Goal: Information Seeking & Learning: Compare options

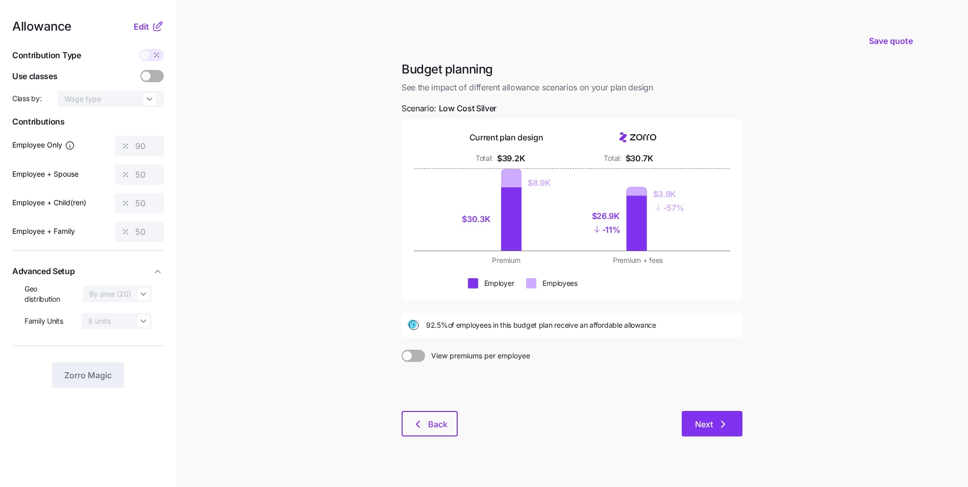
click at [725, 425] on icon "button" at bounding box center [723, 424] width 3 height 6
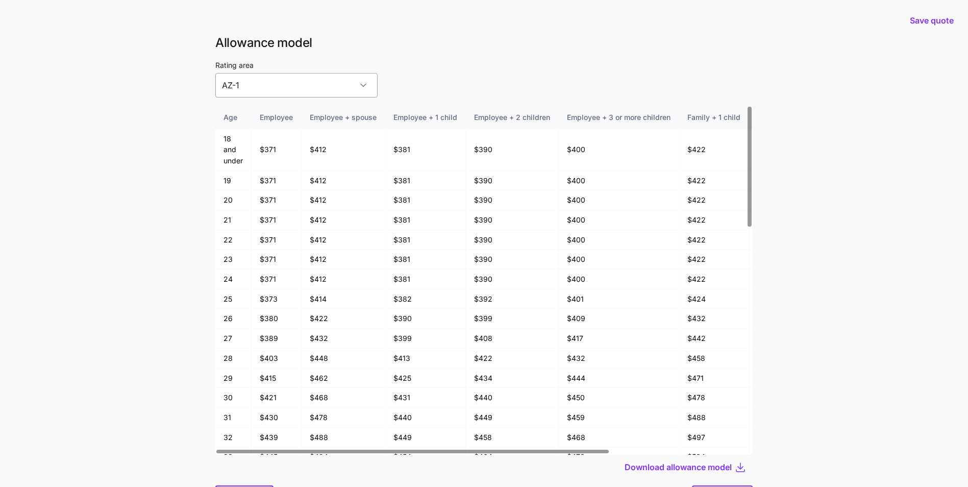
click at [329, 87] on input "AZ-1" at bounding box center [296, 85] width 162 height 24
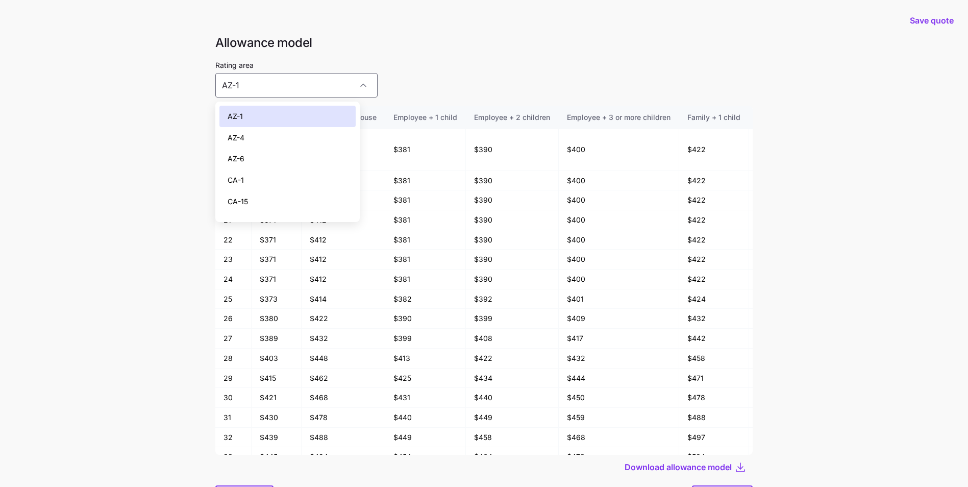
click at [433, 59] on div "Rating area AZ-1" at bounding box center [483, 78] width 537 height 39
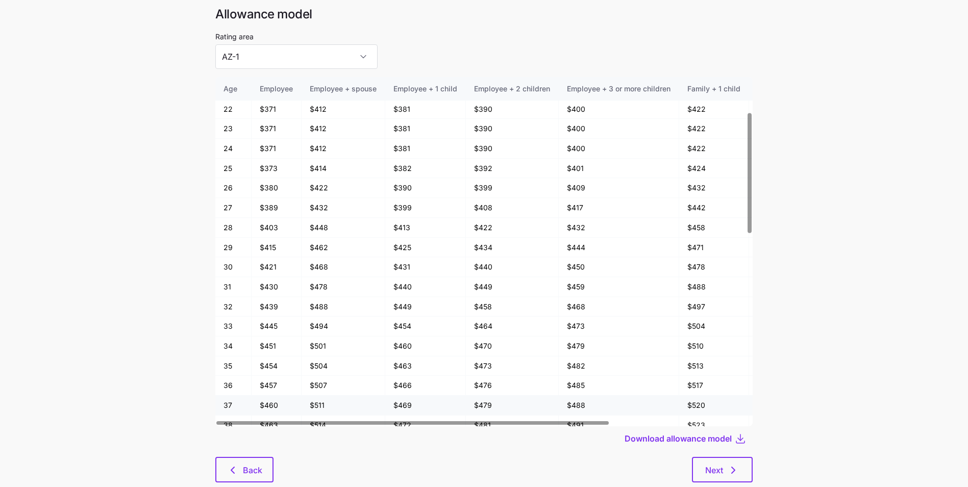
scroll to position [55, 0]
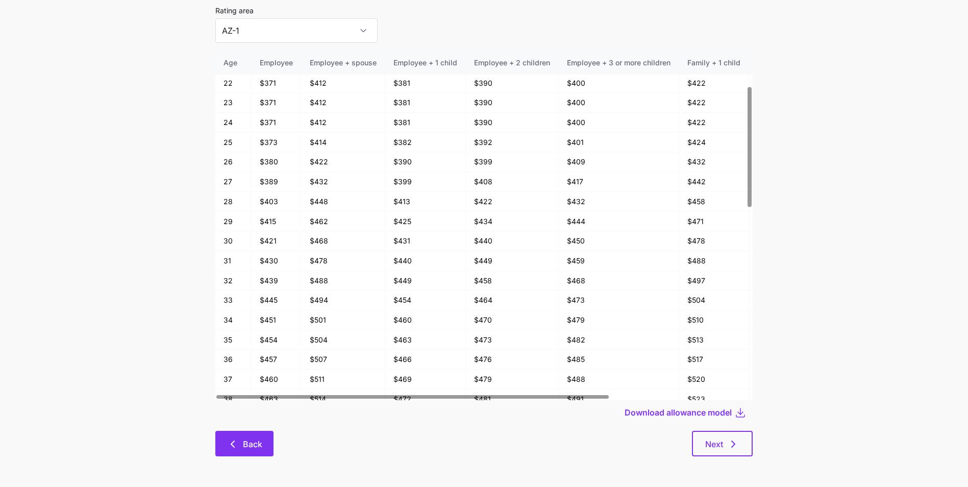
click at [260, 449] on span "Back" at bounding box center [252, 444] width 19 height 12
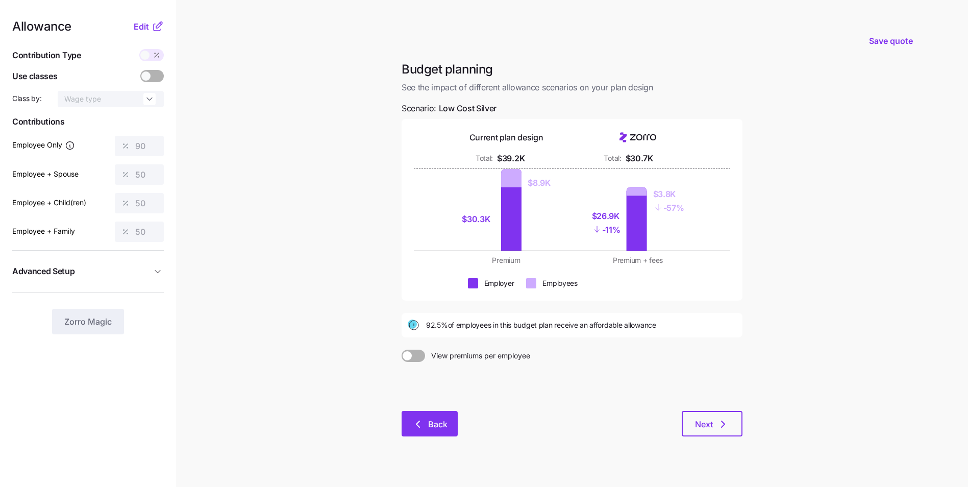
click at [420, 417] on button "Back" at bounding box center [430, 424] width 56 height 26
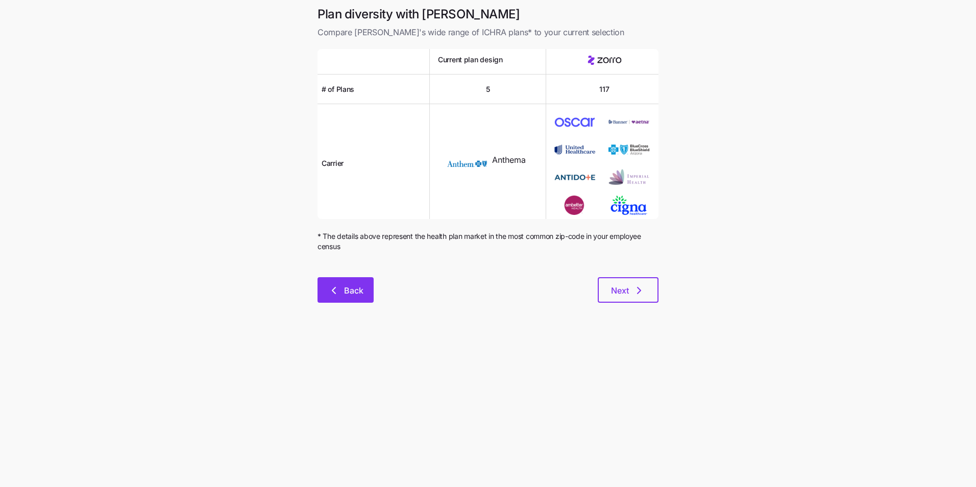
click at [353, 293] on span "Back" at bounding box center [353, 290] width 19 height 12
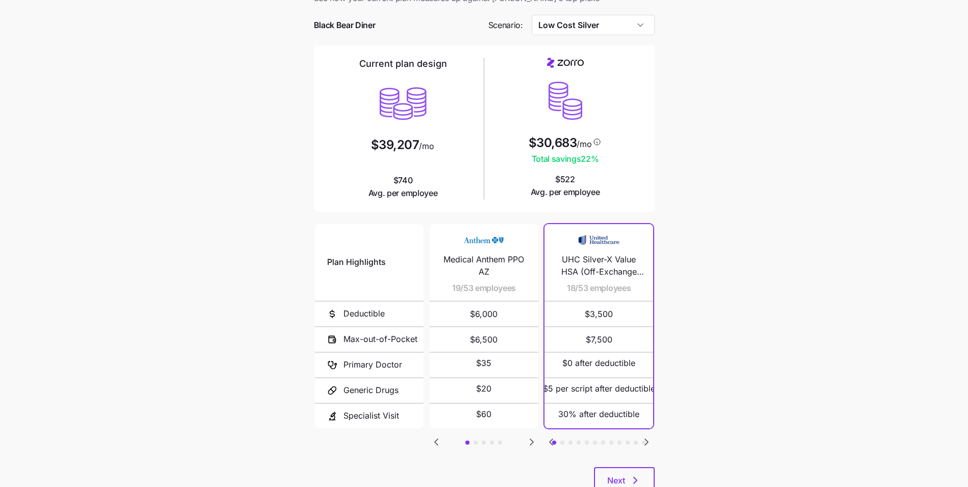
scroll to position [51, 0]
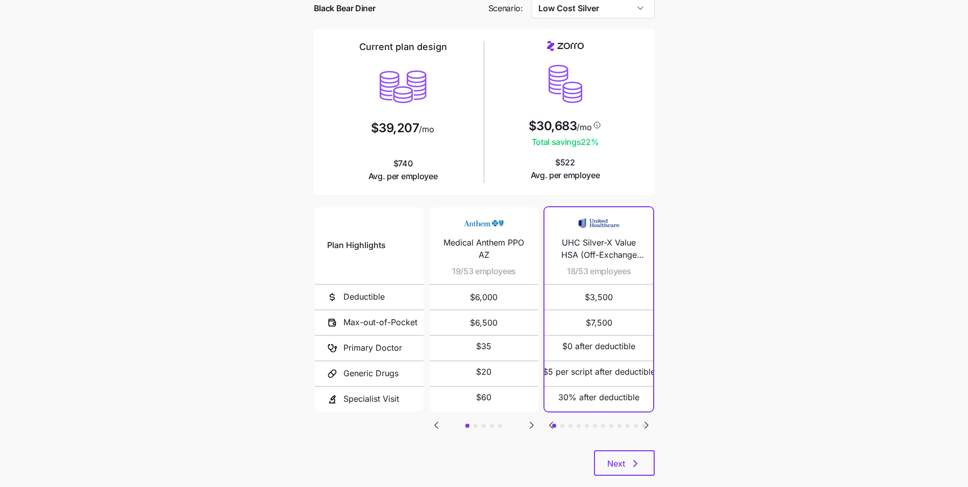
click at [534, 425] on icon "Go to next slide" at bounding box center [532, 425] width 12 height 12
click at [476, 242] on span "Medical Anthem PPO CA" at bounding box center [488, 246] width 84 height 26
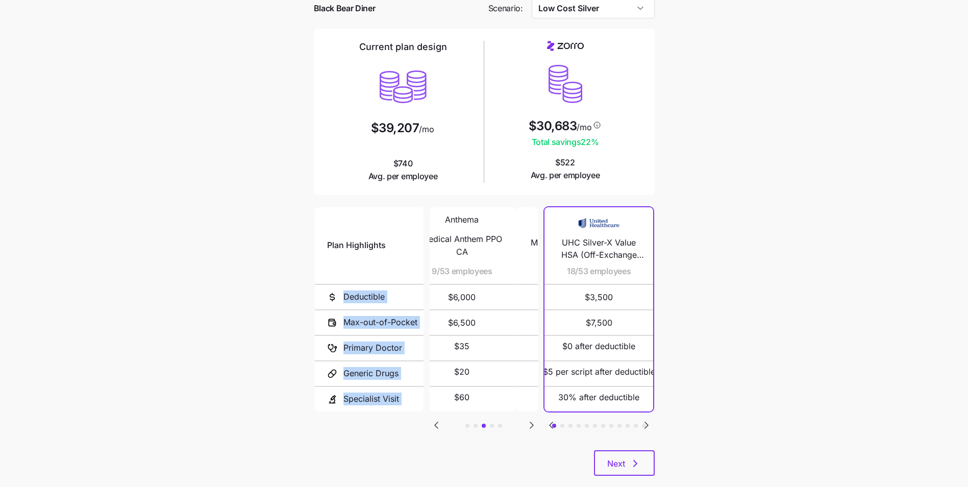
drag, startPoint x: 466, startPoint y: 217, endPoint x: 393, endPoint y: 235, distance: 75.2
click at [393, 235] on div "Plan Highlights Deductible Max-out-of-Pocket Primary Doctor Generic Drugs Speci…" at bounding box center [484, 309] width 345 height 212
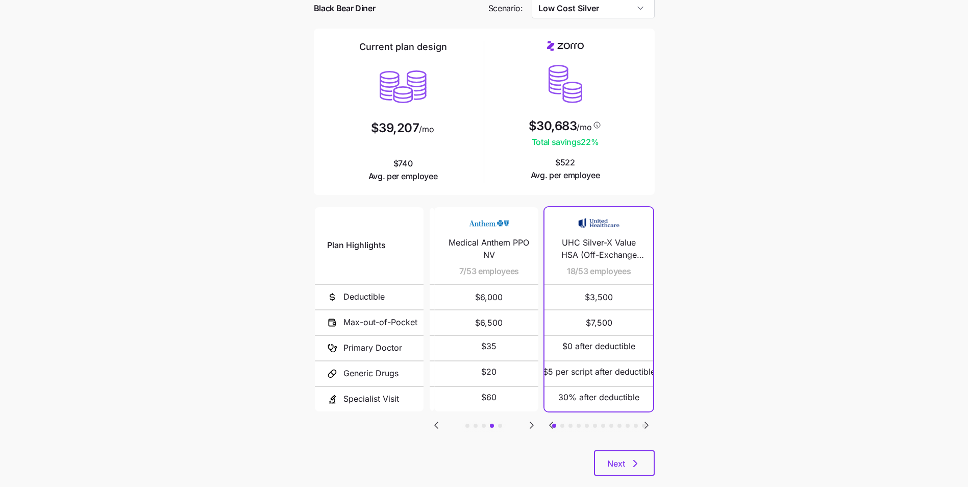
drag, startPoint x: 393, startPoint y: 235, endPoint x: 481, endPoint y: 235, distance: 88.3
click at [481, 235] on div "Medical Anthem PPO NV 7/53 employees" at bounding box center [489, 245] width 84 height 77
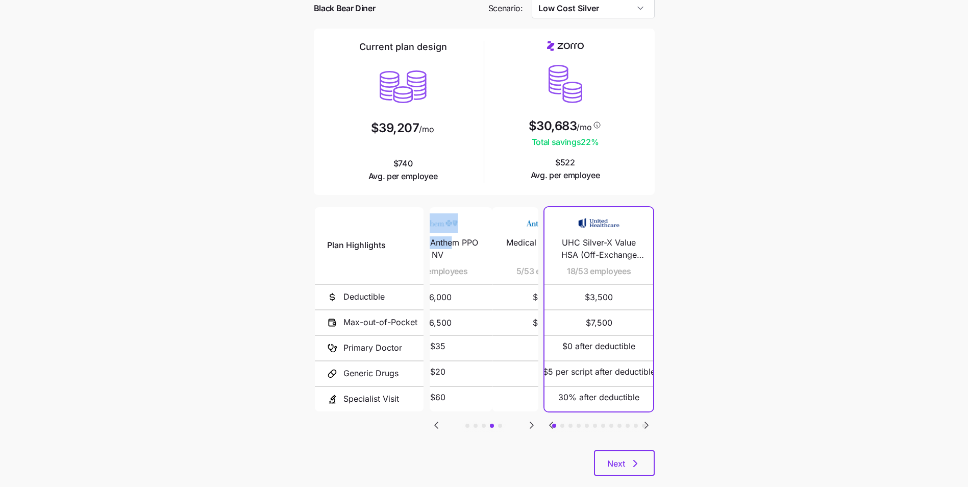
drag, startPoint x: 504, startPoint y: 235, endPoint x: 440, endPoint y: 240, distance: 63.9
click at [441, 240] on div "Medical Anthem PPO NV 7/53 employees" at bounding box center [437, 245] width 84 height 77
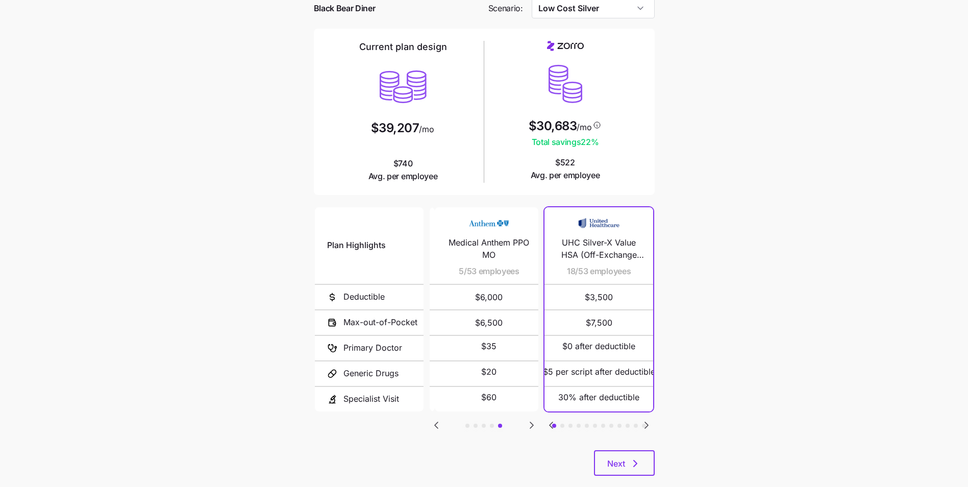
click at [534, 426] on icon "Go to next slide" at bounding box center [532, 425] width 12 height 12
click at [549, 424] on icon "Go to previous slide" at bounding box center [551, 425] width 12 height 12
click at [643, 422] on icon "Go to next slide" at bounding box center [646, 425] width 12 height 12
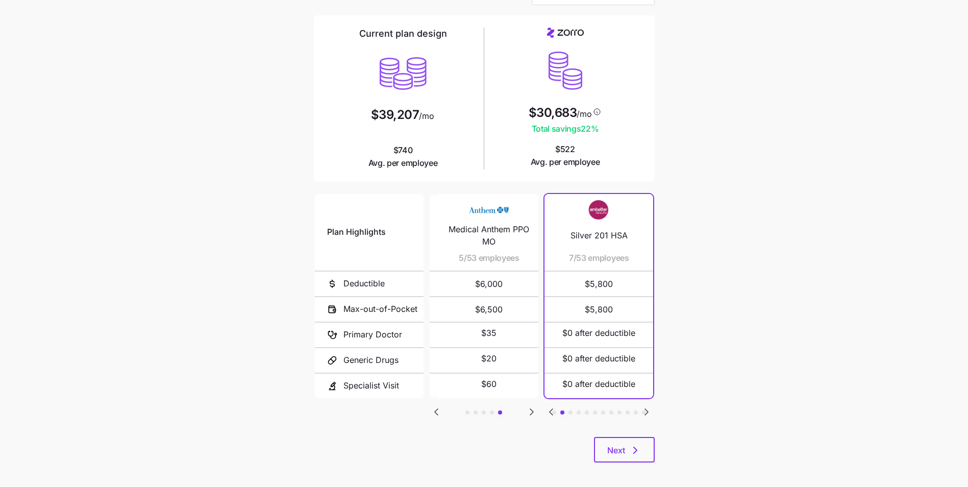
scroll to position [70, 0]
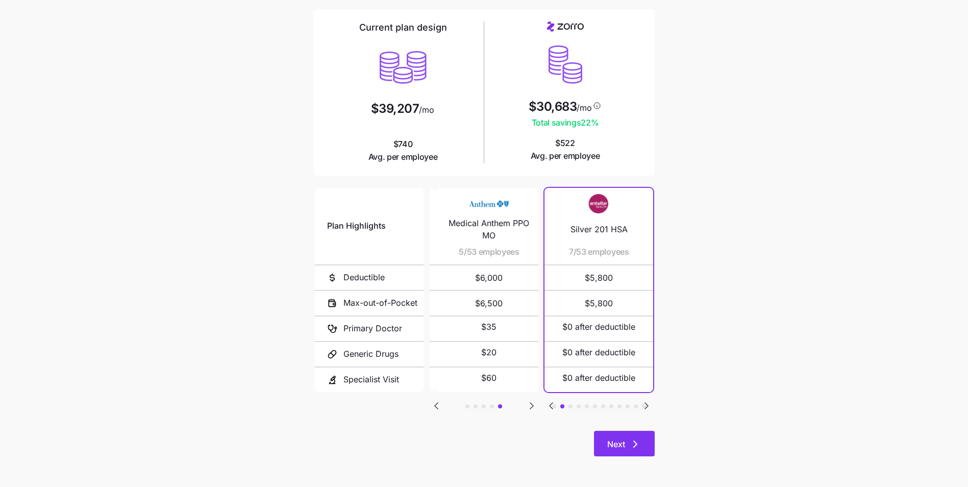
click at [632, 446] on icon "button" at bounding box center [635, 444] width 12 height 12
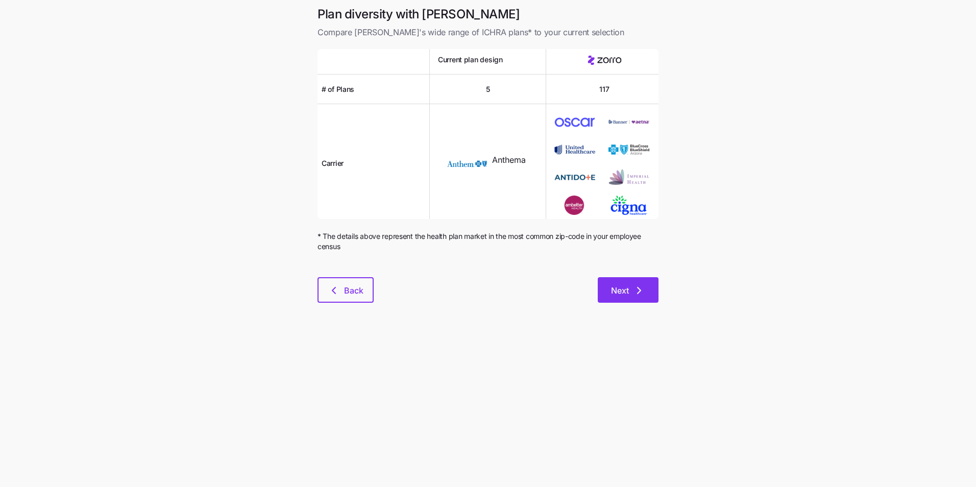
click at [626, 287] on span "Next" at bounding box center [620, 290] width 18 height 12
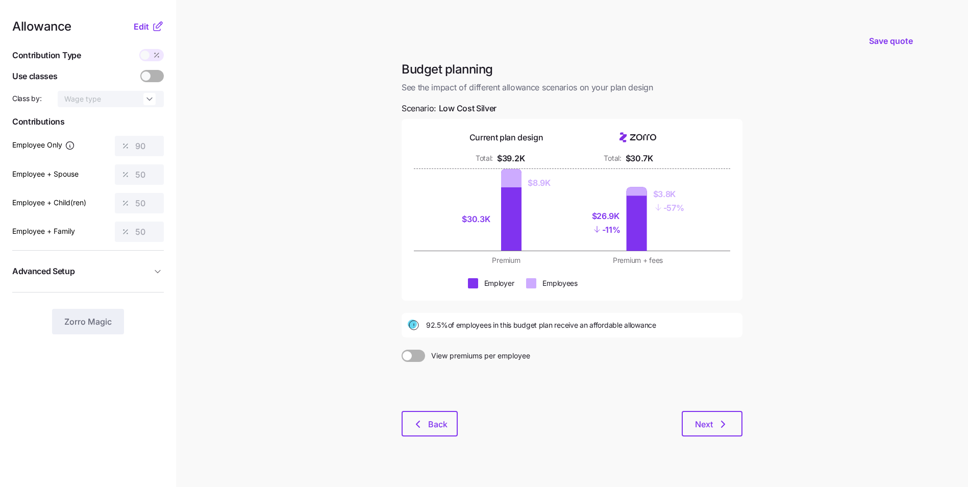
scroll to position [15, 0]
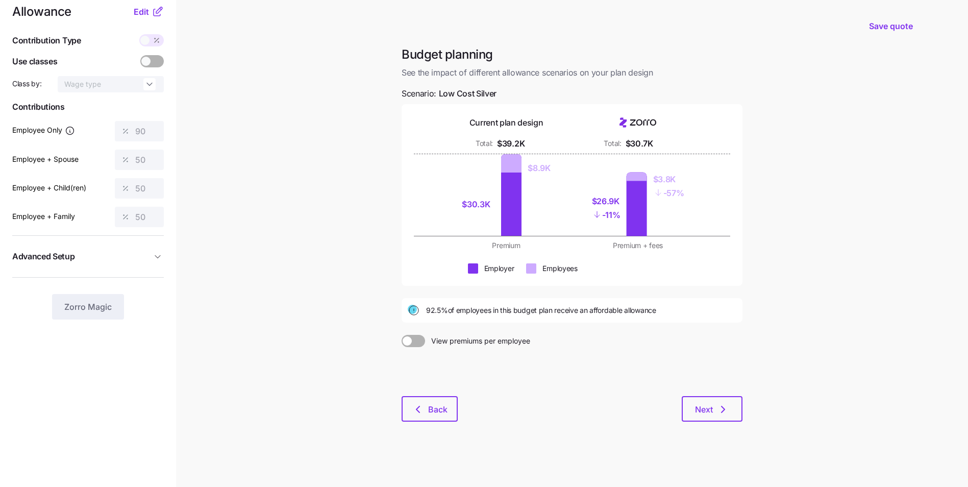
click at [848, 250] on main "Save quote Budget planning See the impact of different allowance scenarios on y…" at bounding box center [484, 236] width 968 height 502
click at [504, 128] on div "Current plan design" at bounding box center [506, 122] width 74 height 13
drag, startPoint x: 507, startPoint y: 121, endPoint x: 659, endPoint y: 144, distance: 153.7
click at [659, 144] on div "Current plan design Total: $39.2K Total: $30.7K" at bounding box center [572, 133] width 316 height 34
drag, startPoint x: 659, startPoint y: 144, endPoint x: 695, endPoint y: 140, distance: 36.5
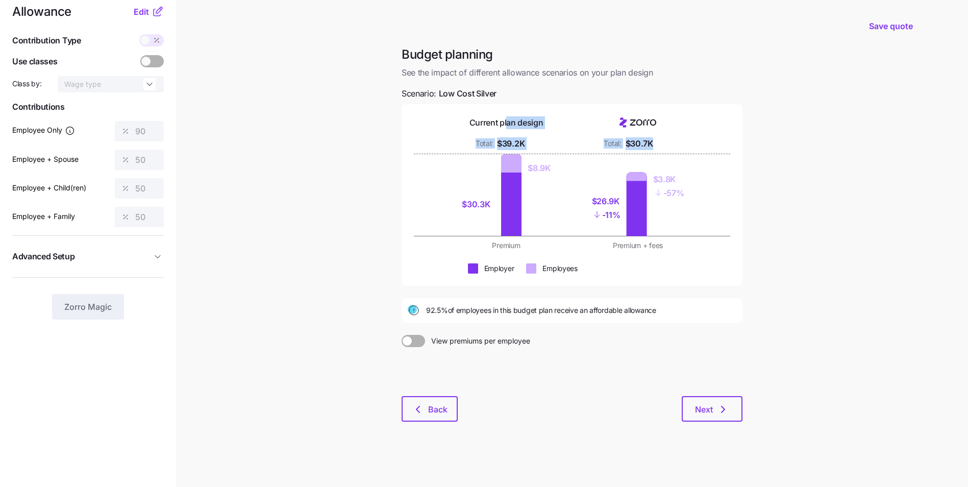
click at [693, 140] on div "Total: $30.7K" at bounding box center [637, 143] width 119 height 13
click at [834, 171] on main "Save quote Budget planning See the impact of different allowance scenarios on y…" at bounding box center [484, 236] width 968 height 502
click at [418, 339] on span at bounding box center [419, 341] width 14 height 12
click at [402, 335] on input "View premiums per employee" at bounding box center [402, 335] width 0 height 0
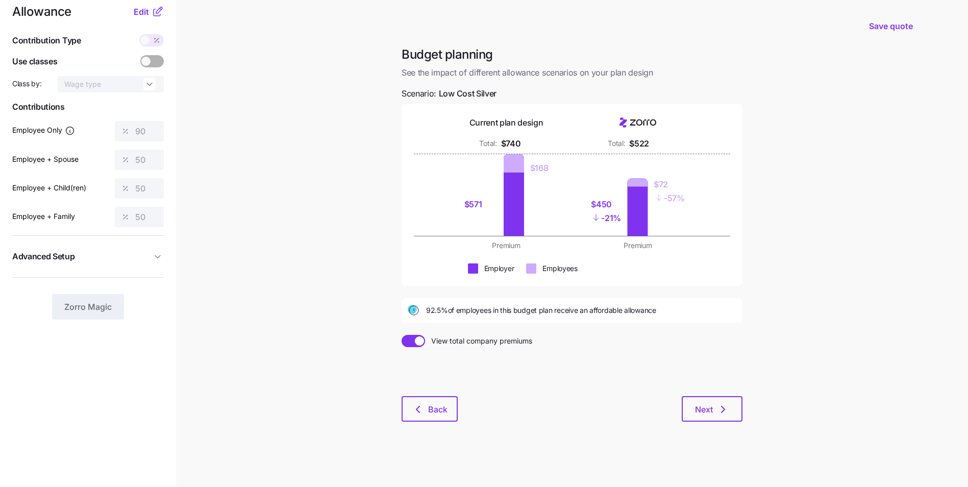
click at [418, 339] on span at bounding box center [419, 340] width 9 height 9
click at [402, 335] on input "View total company premiums" at bounding box center [402, 335] width 0 height 0
click at [418, 339] on span at bounding box center [419, 341] width 14 height 12
click at [402, 335] on input "View premiums per employee" at bounding box center [402, 335] width 0 height 0
click at [419, 342] on span at bounding box center [419, 340] width 9 height 9
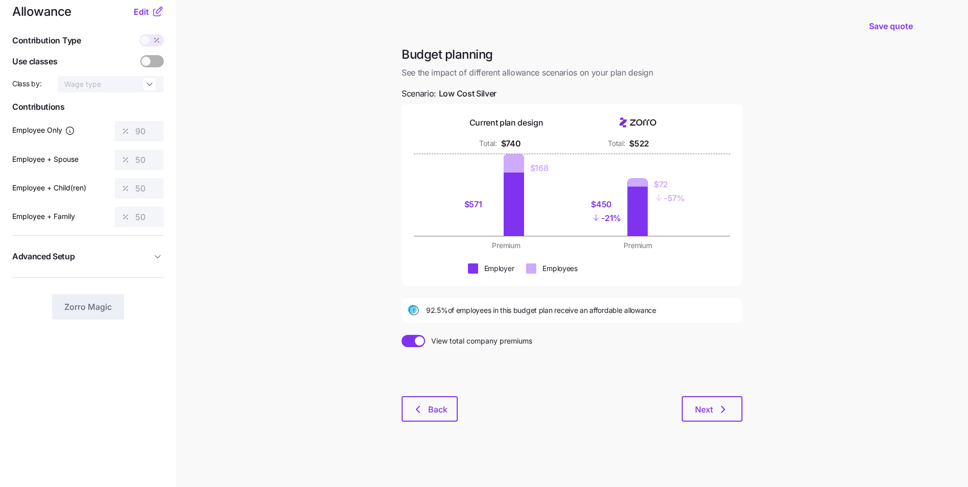
click at [402, 335] on input "View total company premiums" at bounding box center [402, 335] width 0 height 0
click at [419, 337] on span at bounding box center [419, 341] width 14 height 12
click at [402, 335] on input "View premiums per employee" at bounding box center [402, 335] width 0 height 0
click at [419, 337] on span at bounding box center [419, 340] width 9 height 9
click at [402, 335] on input "View total company premiums" at bounding box center [402, 335] width 0 height 0
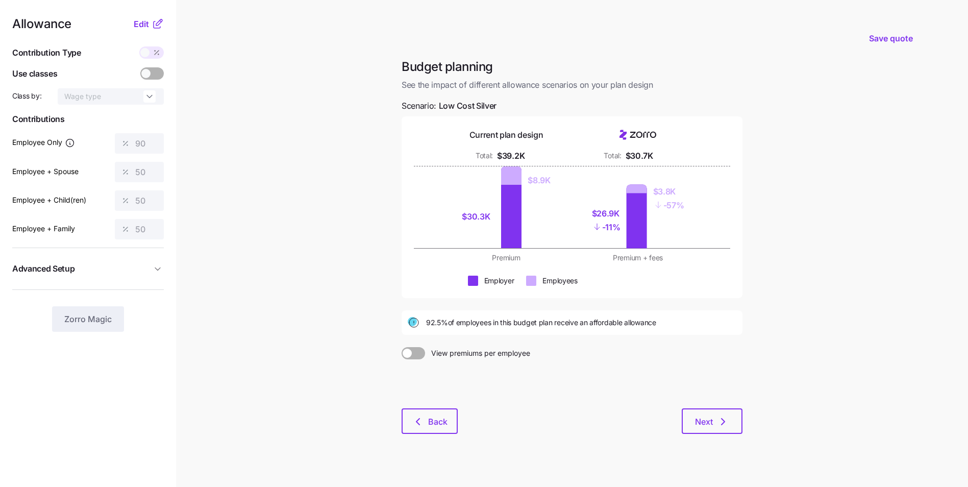
scroll to position [0, 0]
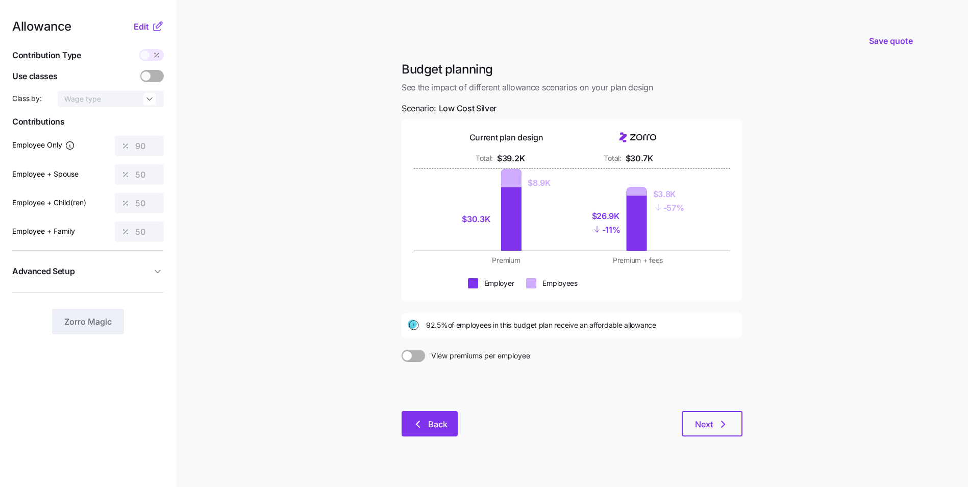
click at [442, 427] on span "Back" at bounding box center [437, 424] width 19 height 12
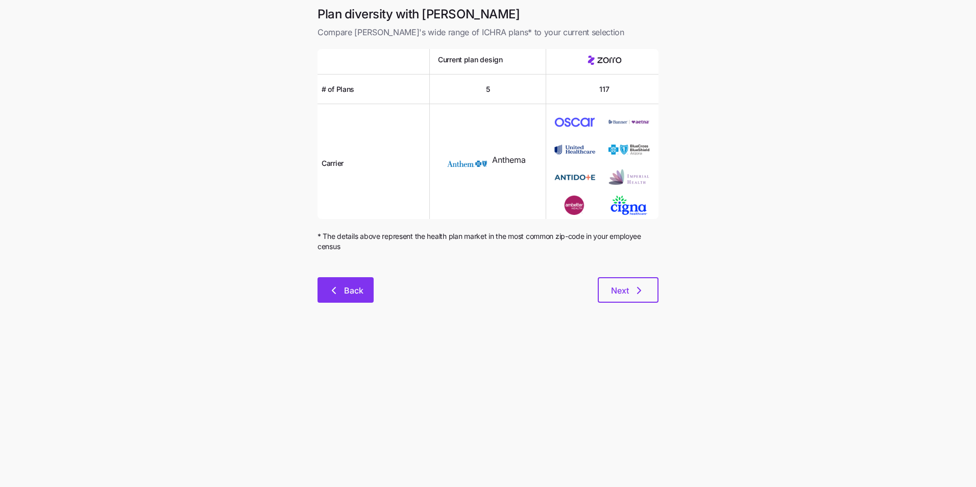
click at [353, 285] on span "Back" at bounding box center [353, 290] width 19 height 12
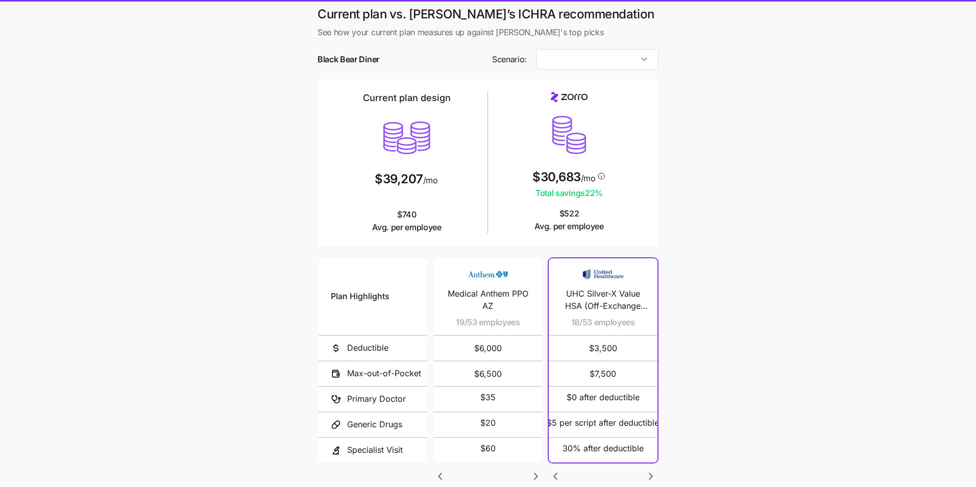
type input "Low Cost Silver"
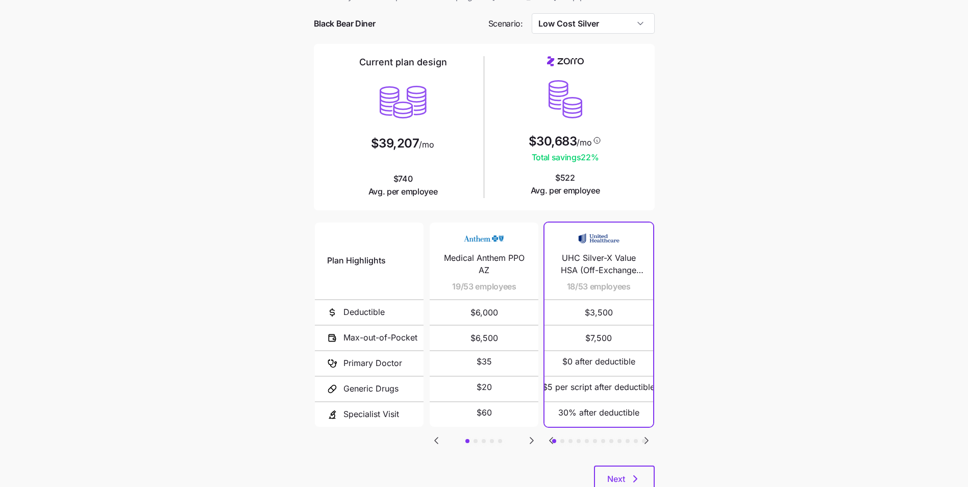
scroll to position [51, 0]
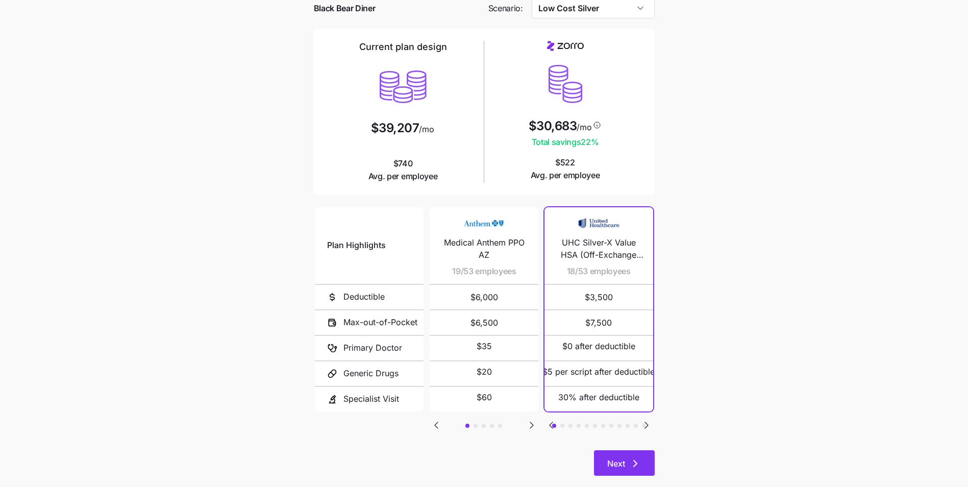
click at [623, 460] on span "Next" at bounding box center [616, 463] width 18 height 12
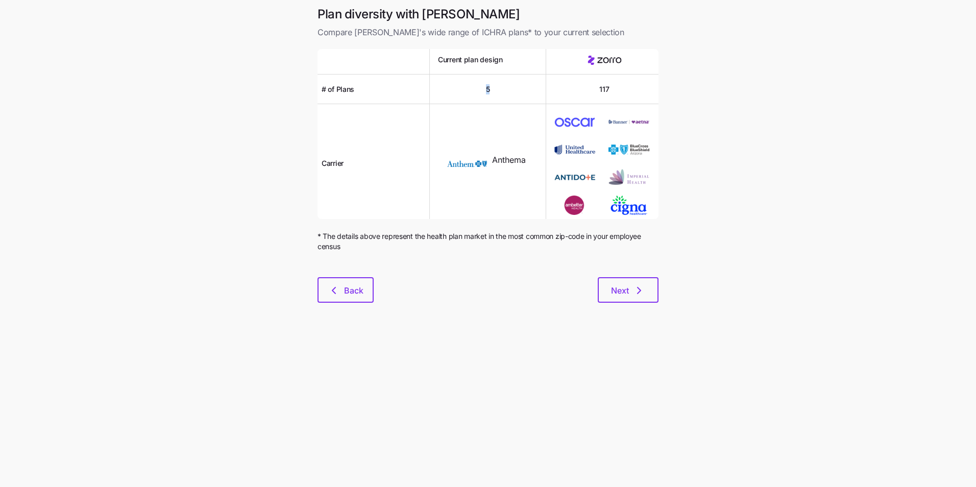
drag, startPoint x: 476, startPoint y: 89, endPoint x: 499, endPoint y: 88, distance: 23.5
click at [499, 88] on div "5" at bounding box center [488, 89] width 116 height 30
drag, startPoint x: 496, startPoint y: 91, endPoint x: 485, endPoint y: 88, distance: 11.8
click at [485, 88] on div "5" at bounding box center [488, 89] width 116 height 30
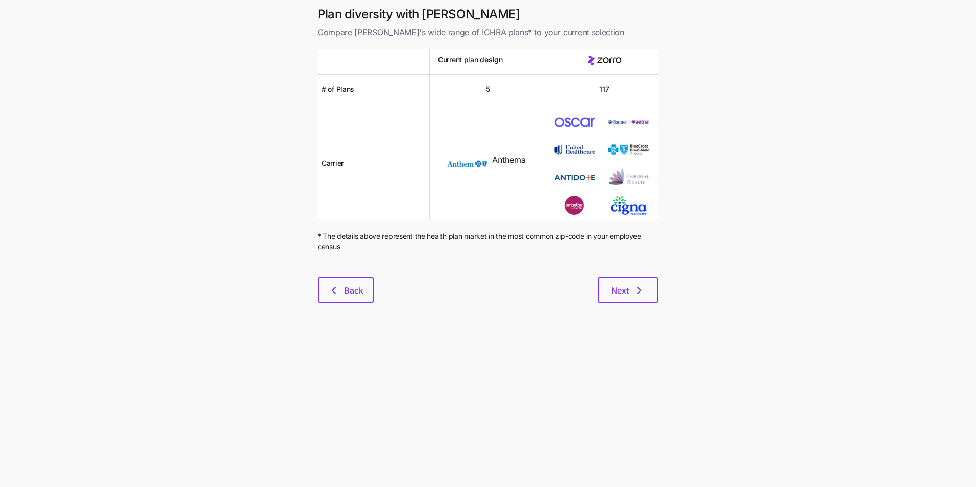
drag, startPoint x: 485, startPoint y: 88, endPoint x: 508, endPoint y: 91, distance: 22.7
click at [508, 91] on div "5" at bounding box center [488, 89] width 116 height 30
drag, startPoint x: 487, startPoint y: 91, endPoint x: 478, endPoint y: 95, distance: 9.9
click at [478, 95] on div "5" at bounding box center [488, 89] width 116 height 30
drag, startPoint x: 478, startPoint y: 95, endPoint x: 496, endPoint y: 93, distance: 18.4
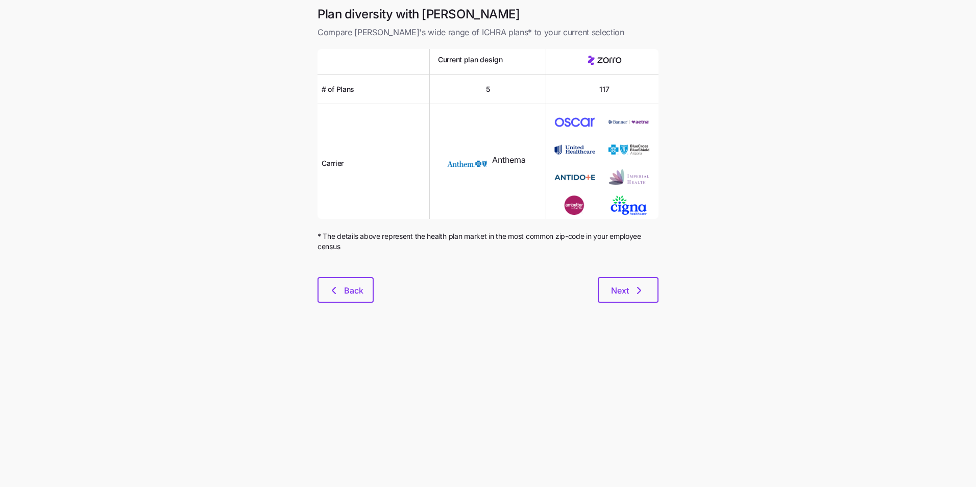
click at [496, 93] on div "5" at bounding box center [488, 89] width 116 height 30
drag, startPoint x: 490, startPoint y: 168, endPoint x: 457, endPoint y: 167, distance: 32.7
click at [457, 167] on div "Anthema" at bounding box center [487, 164] width 91 height 28
drag, startPoint x: 457, startPoint y: 167, endPoint x: 502, endPoint y: 318, distance: 157.9
click at [506, 318] on main "Plan diversity with Zorro Compare Zorro's wide range of ICHRA plans* to your cu…" at bounding box center [488, 243] width 976 height 487
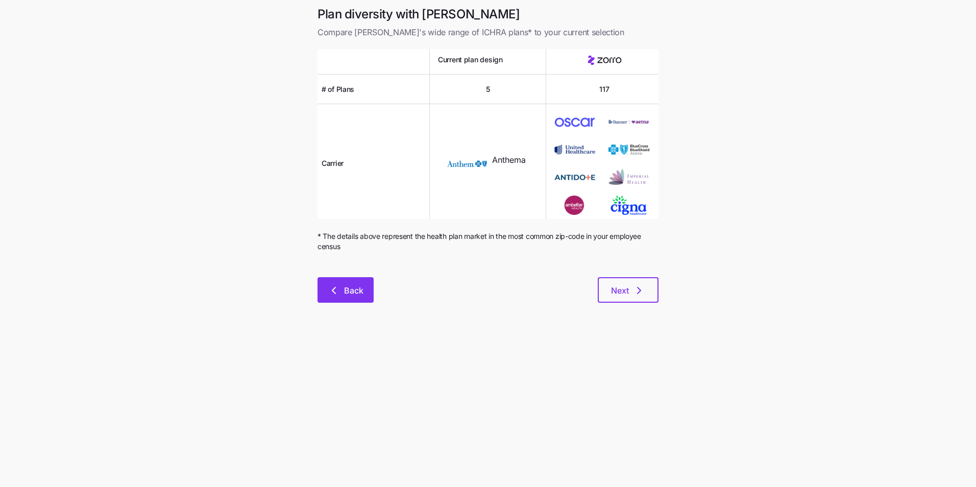
click at [352, 280] on button "Back" at bounding box center [345, 290] width 56 height 26
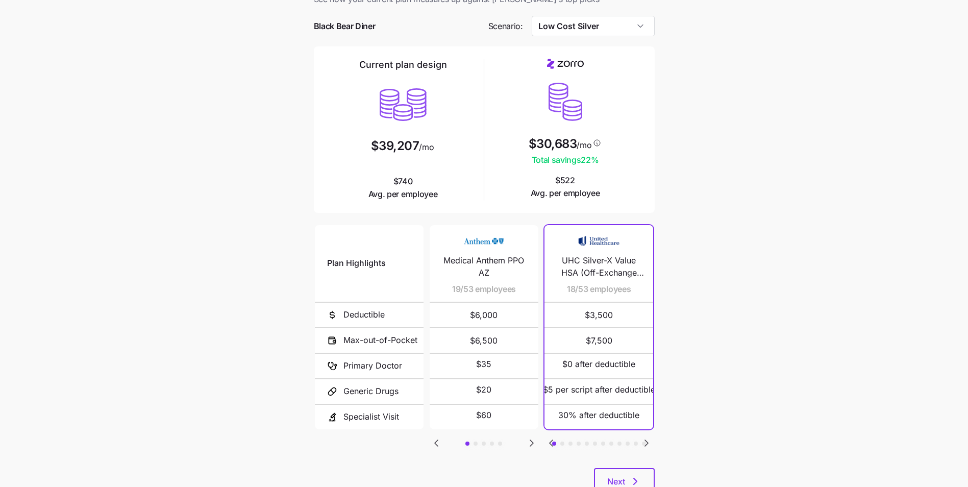
scroll to position [51, 0]
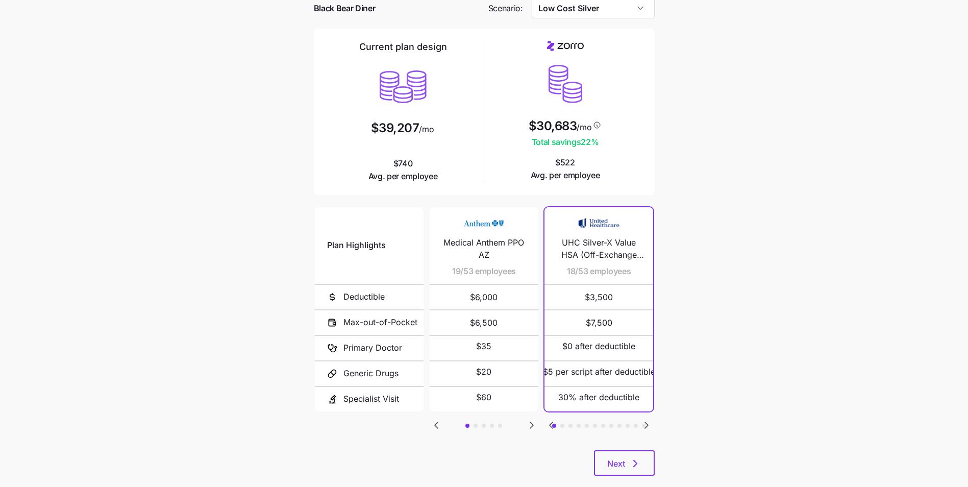
click at [532, 425] on icon "Go to next slide" at bounding box center [531, 425] width 3 height 6
click at [435, 428] on icon "Go to previous slide" at bounding box center [436, 425] width 12 height 12
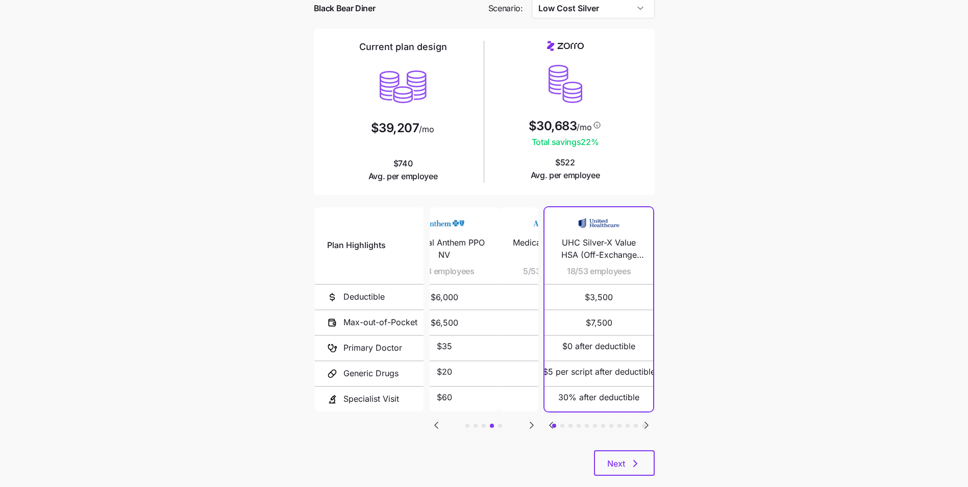
click at [435, 428] on icon "Go to previous slide" at bounding box center [436, 425] width 12 height 12
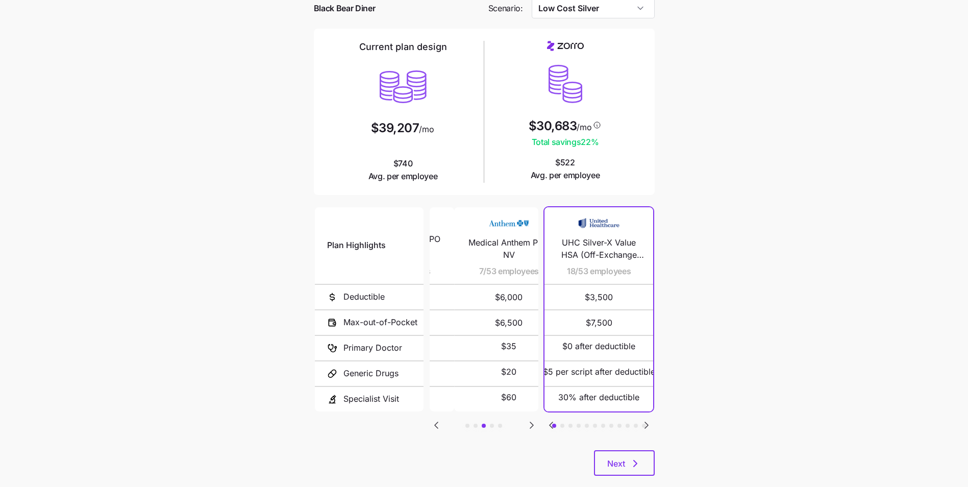
click at [437, 428] on icon "Go to previous slide" at bounding box center [436, 425] width 12 height 12
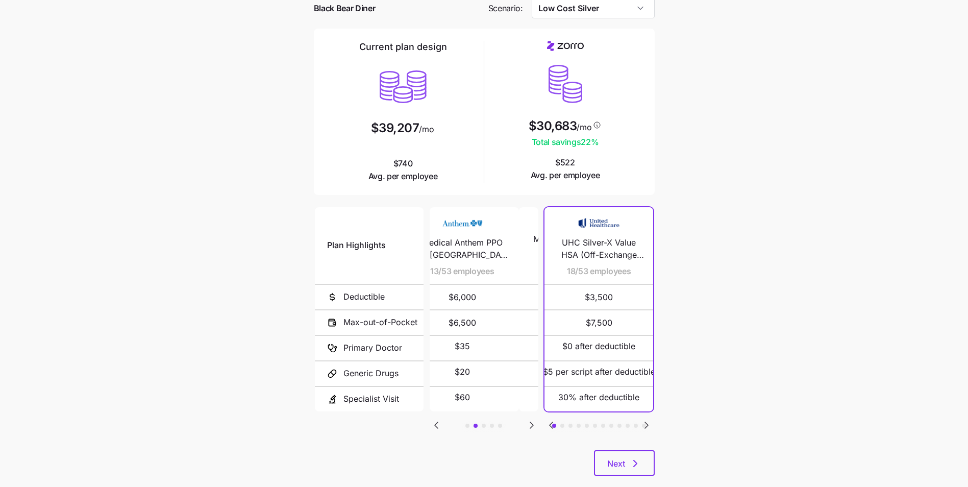
click at [437, 428] on icon "Go to previous slide" at bounding box center [436, 425] width 12 height 12
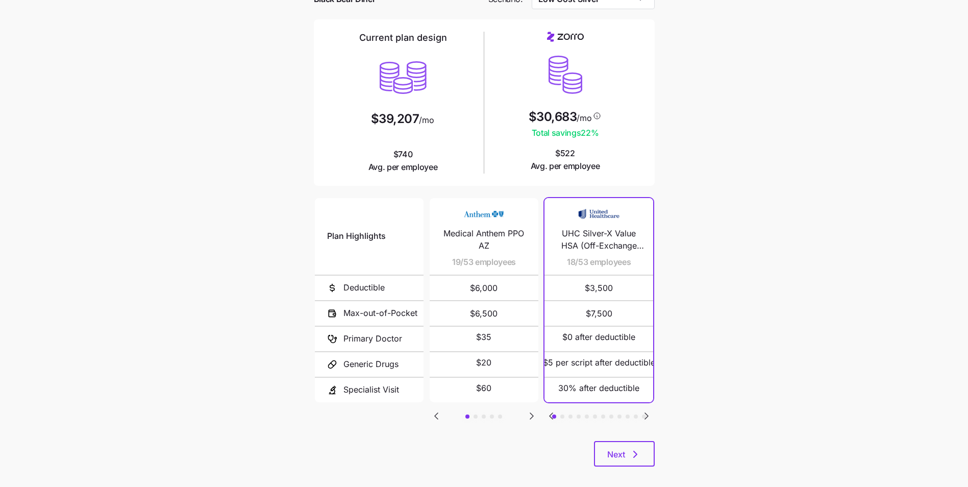
scroll to position [70, 0]
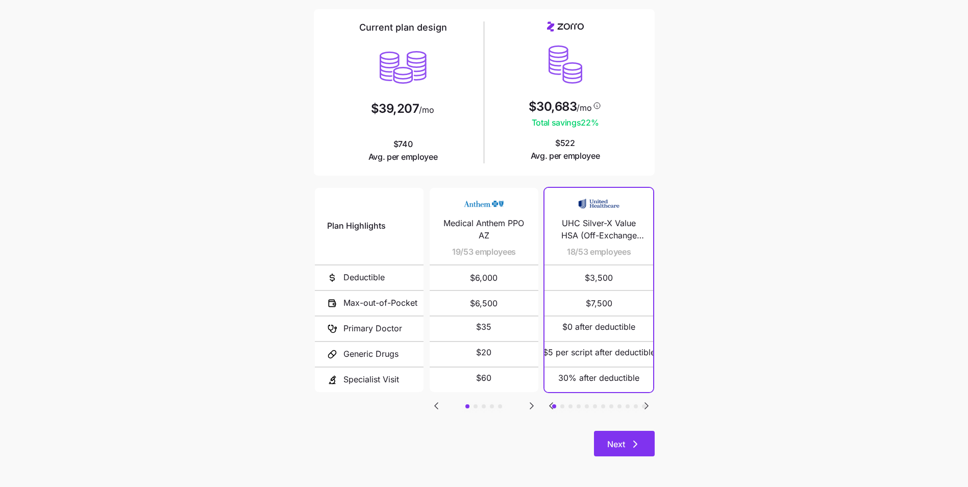
click at [635, 445] on icon "button" at bounding box center [635, 444] width 3 height 6
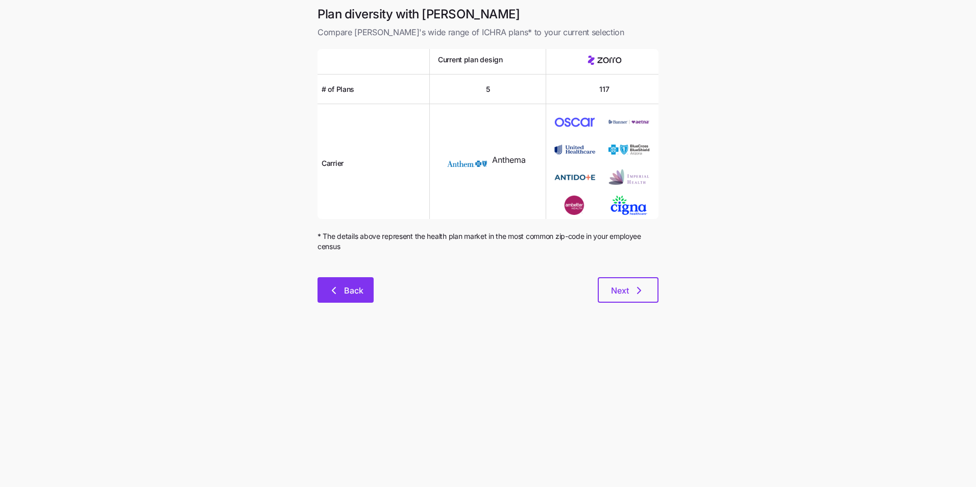
click at [356, 289] on span "Back" at bounding box center [353, 290] width 19 height 12
